Goal: Task Accomplishment & Management: Manage account settings

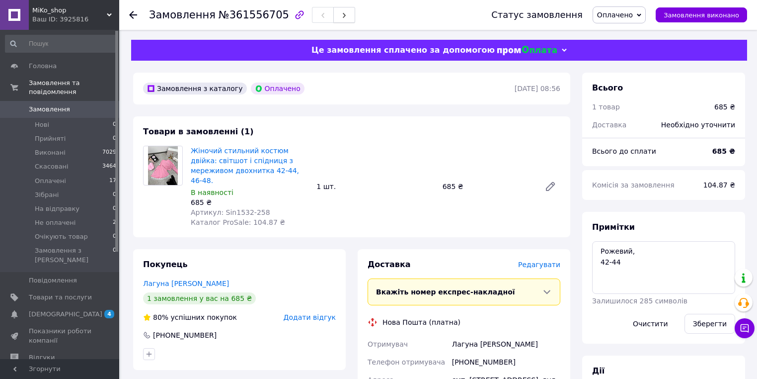
click at [333, 20] on button "button" at bounding box center [344, 15] width 22 height 16
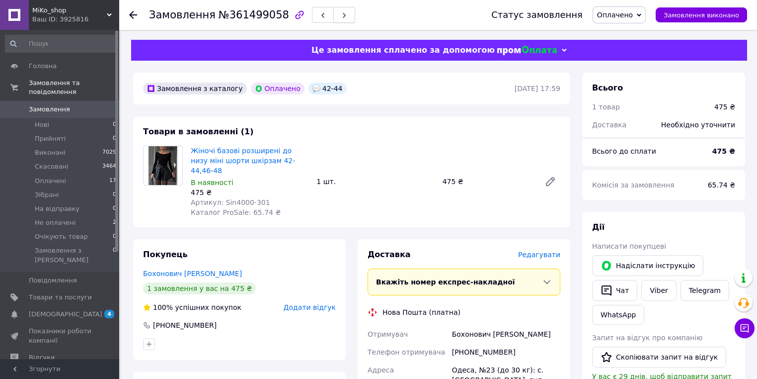
click at [341, 16] on icon "button" at bounding box center [344, 15] width 6 height 6
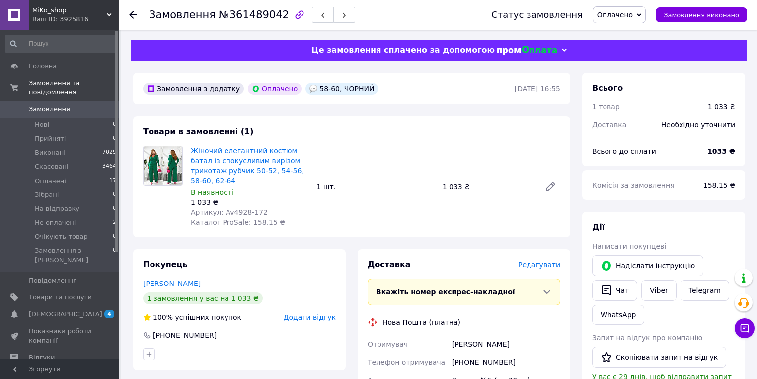
click at [336, 22] on button "button" at bounding box center [344, 15] width 22 height 16
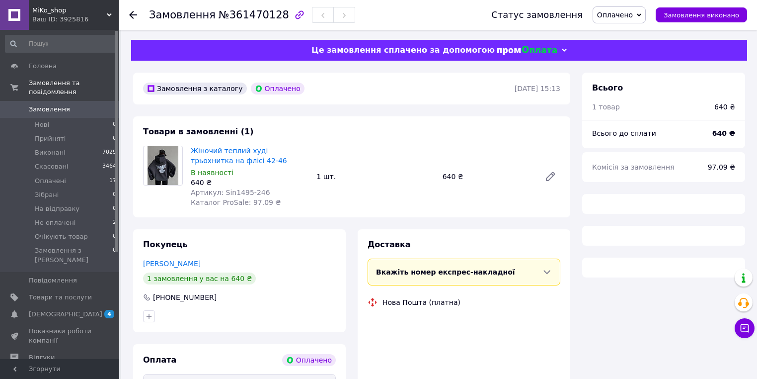
click at [334, 15] on button "button" at bounding box center [344, 15] width 22 height 16
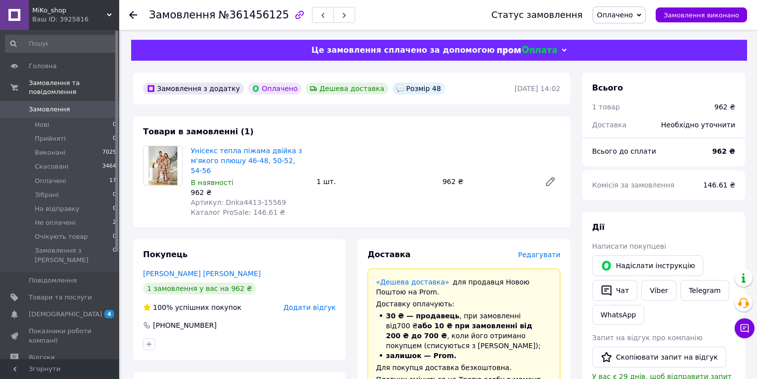
click at [334, 15] on button "button" at bounding box center [344, 15] width 22 height 16
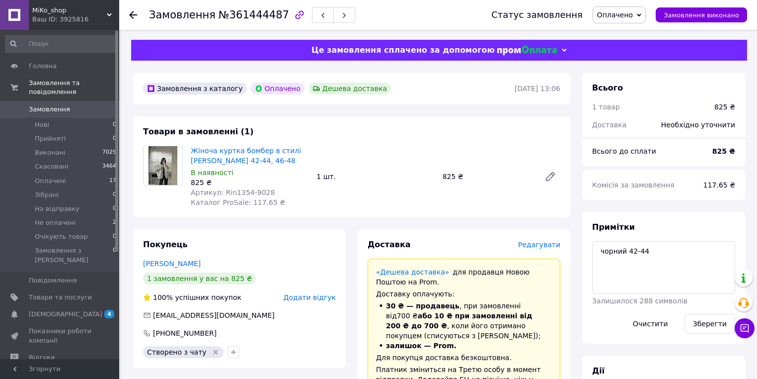
click at [334, 15] on button "button" at bounding box center [344, 15] width 22 height 16
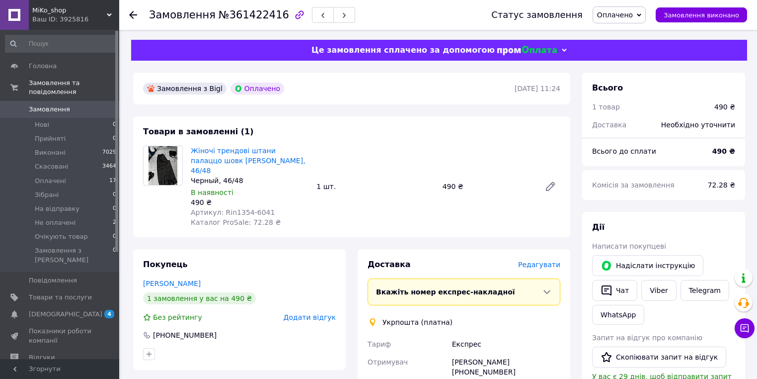
click at [334, 15] on button "button" at bounding box center [344, 15] width 22 height 16
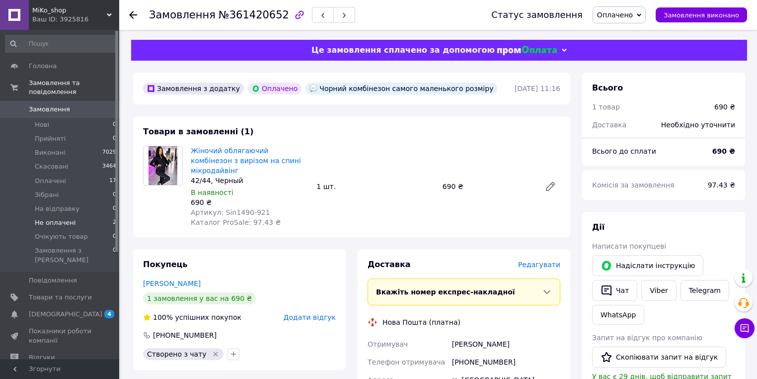
click at [113, 218] on span "2" at bounding box center [114, 222] width 3 height 9
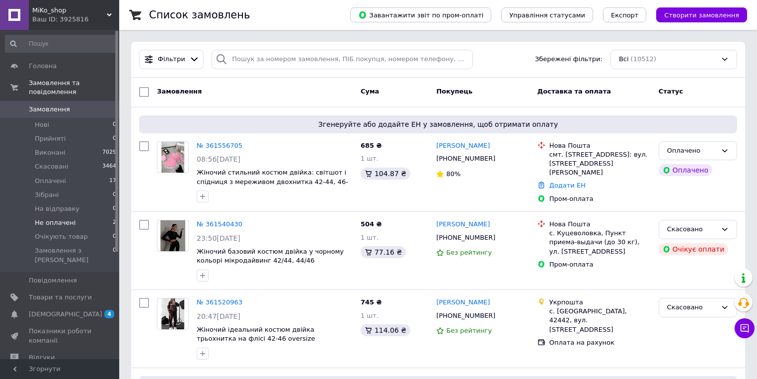
click at [103, 216] on li "Не оплачені 2" at bounding box center [61, 223] width 122 height 14
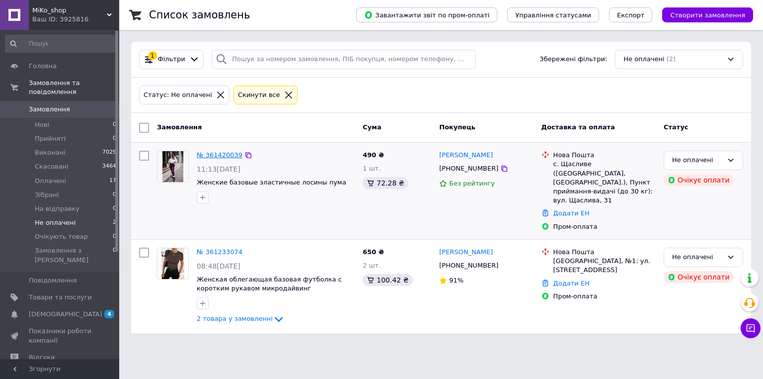
click at [215, 156] on link "№ 361420039" at bounding box center [220, 154] width 46 height 7
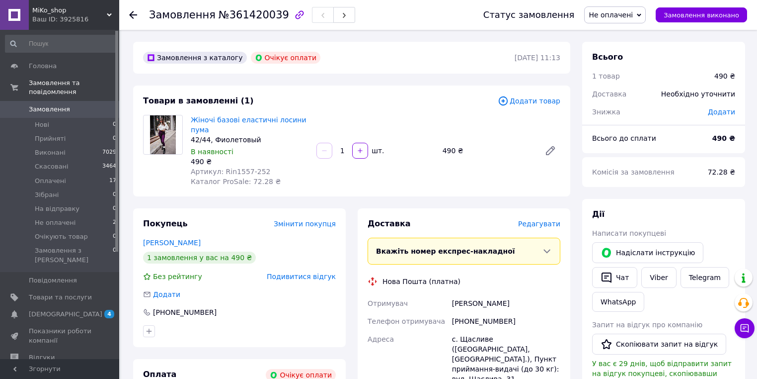
click at [535, 103] on span "Додати товар" at bounding box center [529, 100] width 63 height 11
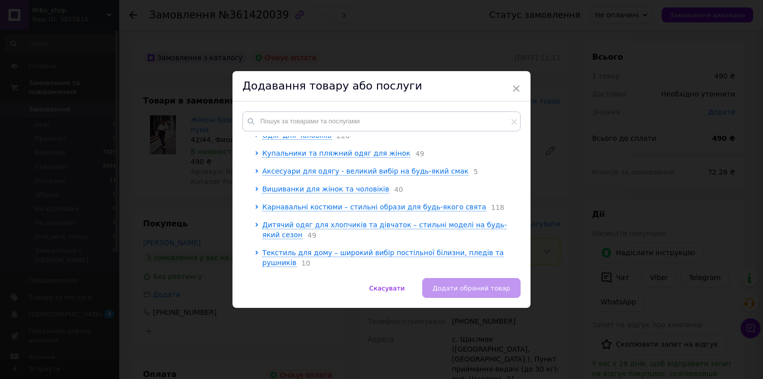
scroll to position [1356, 0]
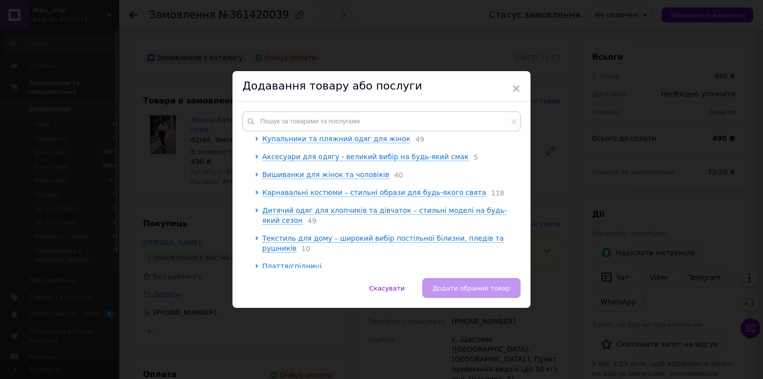
click at [561, 213] on div "× Додавання товару або послуги Коренева група Женская супер стильная кожаная юб…" at bounding box center [381, 189] width 763 height 379
